Goal: Task Accomplishment & Management: Use online tool/utility

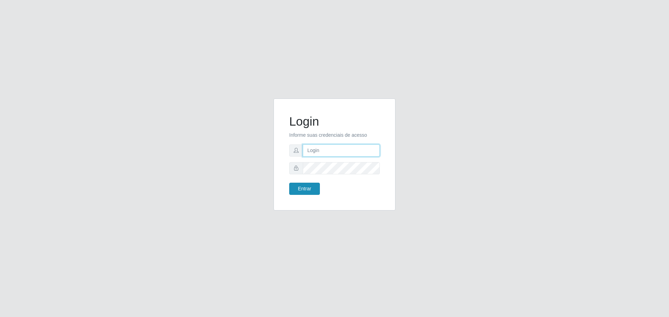
type input "[EMAIL_ADDRESS][DOMAIN_NAME]"
click at [302, 189] on button "Entrar" at bounding box center [304, 189] width 31 height 12
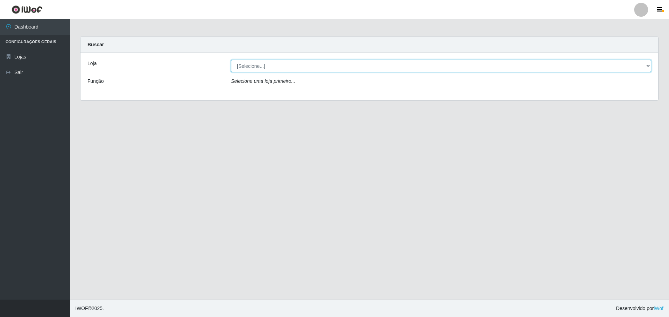
click at [649, 64] on select "[Selecione...] [GEOGRAPHIC_DATA] - [GEOGRAPHIC_DATA][DATE]" at bounding box center [441, 66] width 420 height 12
select select "527"
click at [231, 60] on select "[Selecione...] [GEOGRAPHIC_DATA] - [GEOGRAPHIC_DATA][DATE]" at bounding box center [441, 66] width 420 height 12
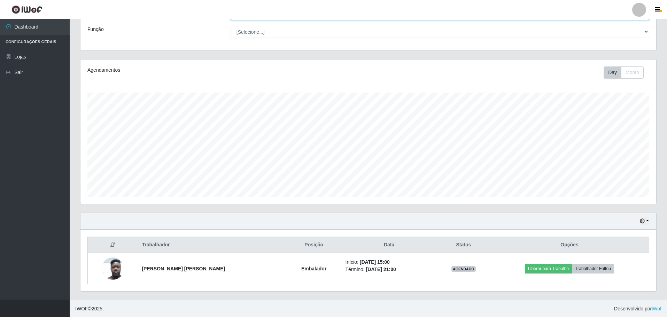
scroll to position [52, 0]
click at [647, 220] on button "button" at bounding box center [645, 221] width 10 height 8
click at [610, 197] on button "1 Semana" at bounding box center [621, 195] width 55 height 15
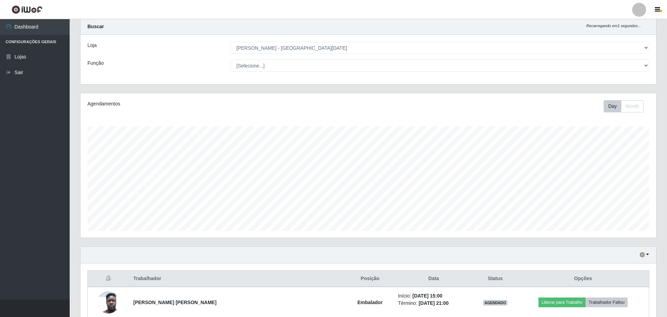
scroll to position [0, 0]
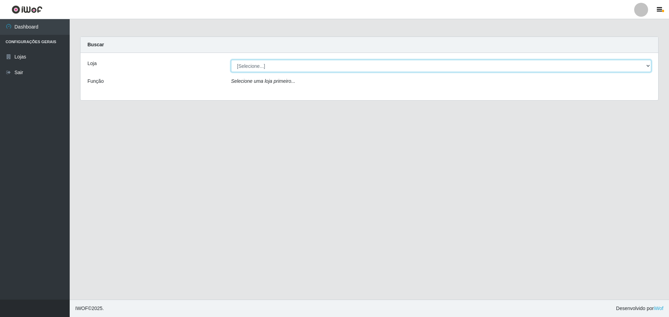
click at [646, 65] on select "[Selecione...] [GEOGRAPHIC_DATA] - [GEOGRAPHIC_DATA][DATE]" at bounding box center [441, 66] width 420 height 12
select select "527"
click at [231, 60] on select "[Selecione...] [GEOGRAPHIC_DATA] - [GEOGRAPHIC_DATA][DATE]" at bounding box center [441, 66] width 420 height 12
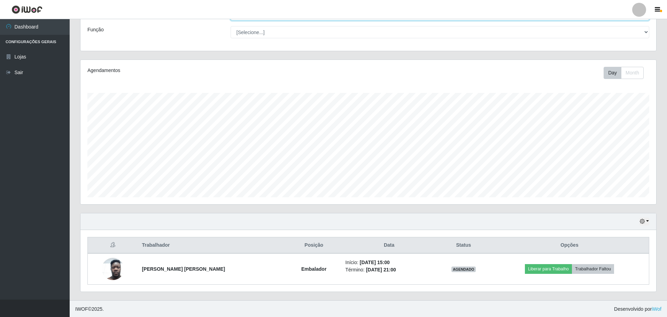
scroll to position [52, 0]
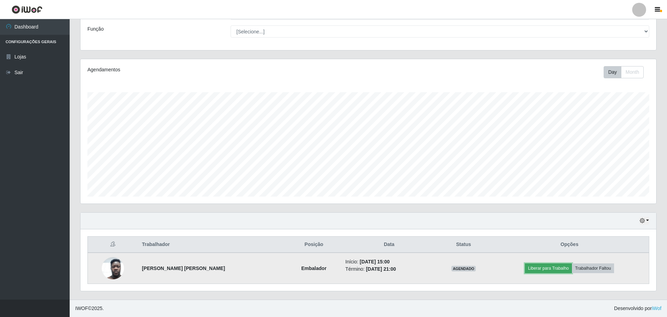
click at [554, 269] on button "Liberar para Trabalho" at bounding box center [548, 269] width 47 height 10
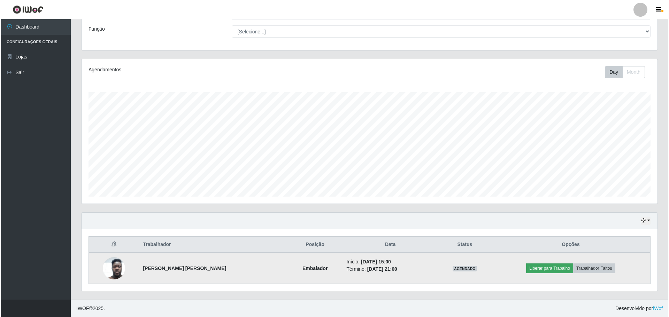
scroll to position [145, 572]
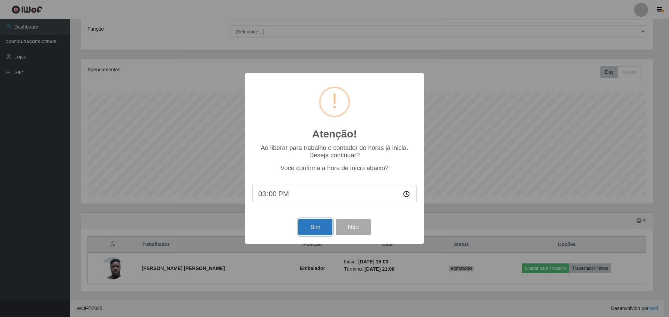
click at [327, 233] on button "Sim" at bounding box center [315, 227] width 34 height 16
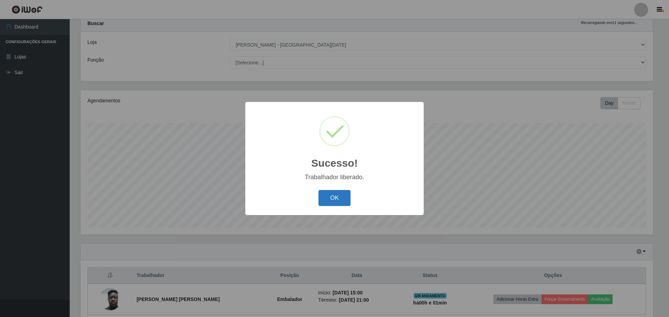
click at [337, 198] on button "OK" at bounding box center [334, 198] width 32 height 16
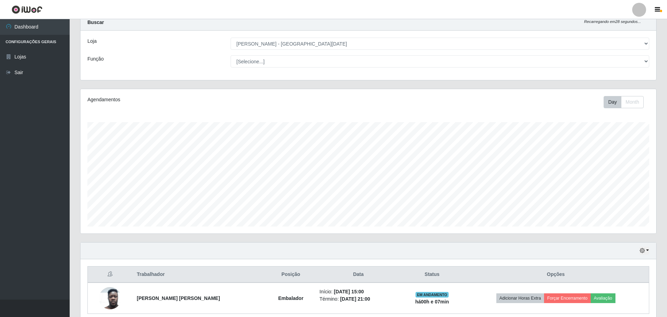
scroll to position [0, 0]
